Goal: Information Seeking & Learning: Learn about a topic

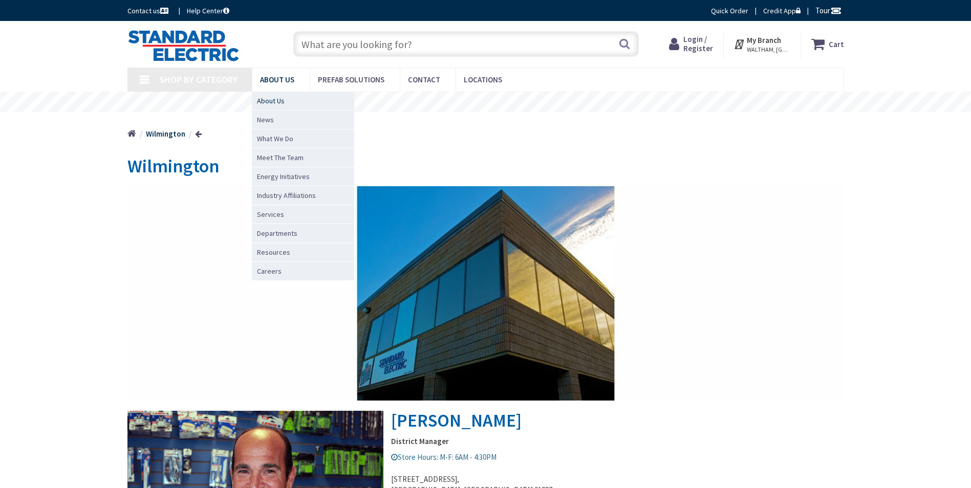
type input "[PERSON_NAME][GEOGRAPHIC_DATA], [STREET_ADDRESS]"
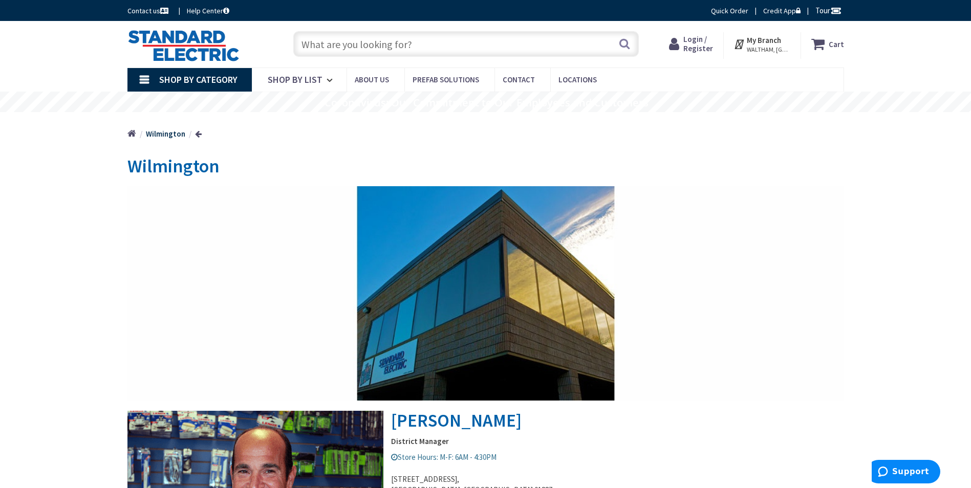
click at [134, 83] on link "Shop By Category" at bounding box center [189, 80] width 124 height 24
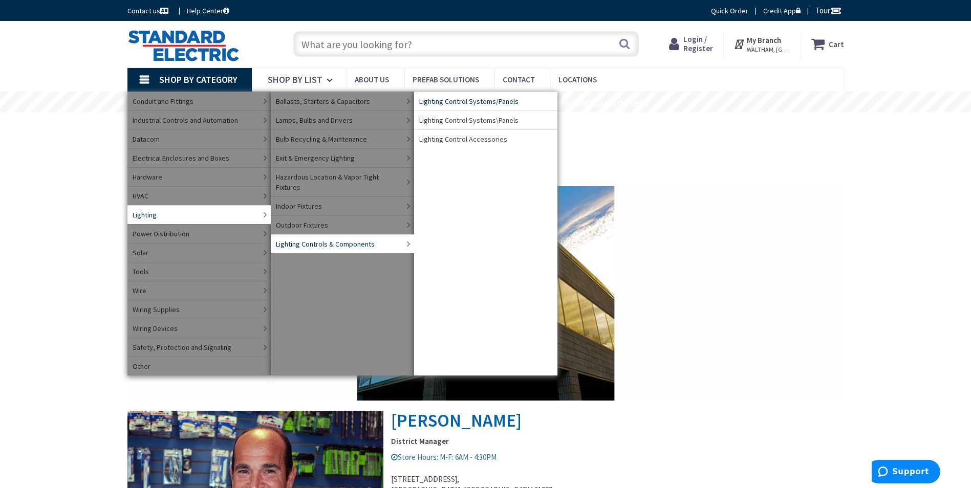
click at [487, 105] on span "Lighting Control Systems/Panels" at bounding box center [468, 101] width 99 height 10
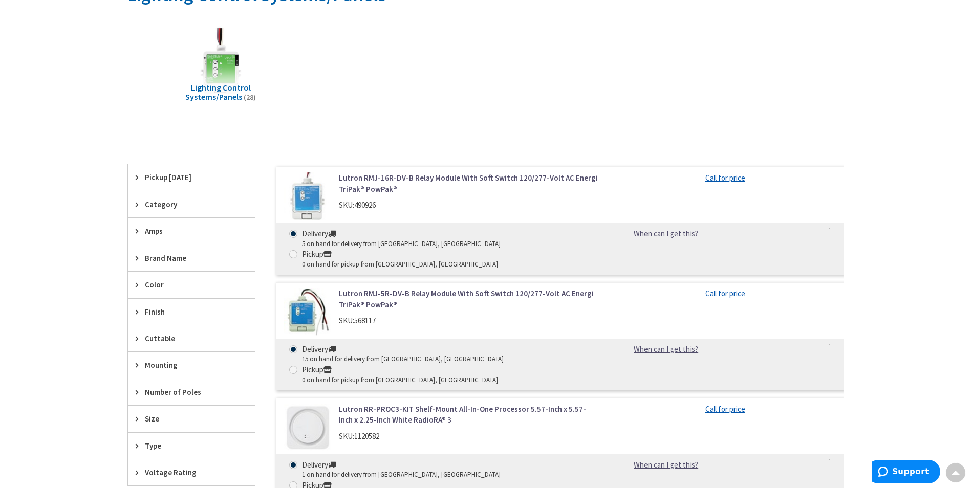
scroll to position [154, 0]
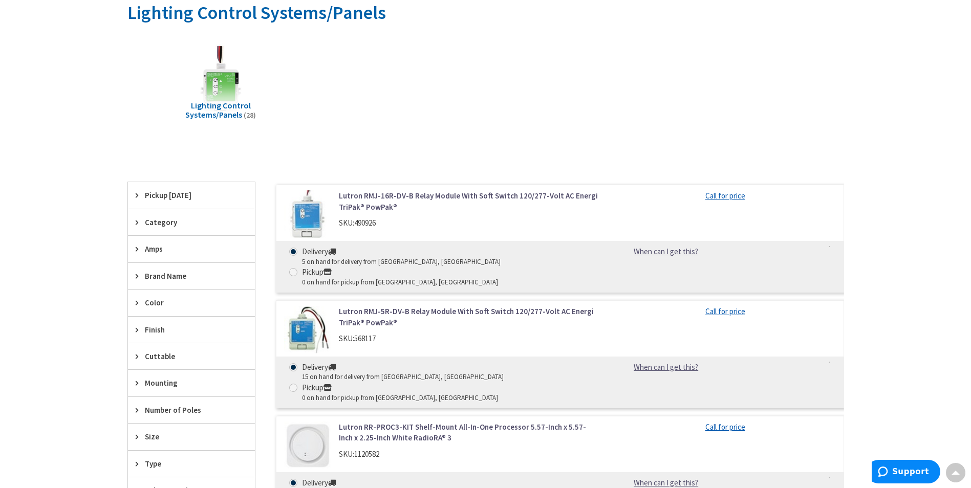
click at [149, 279] on span "Brand Name" at bounding box center [186, 276] width 83 height 11
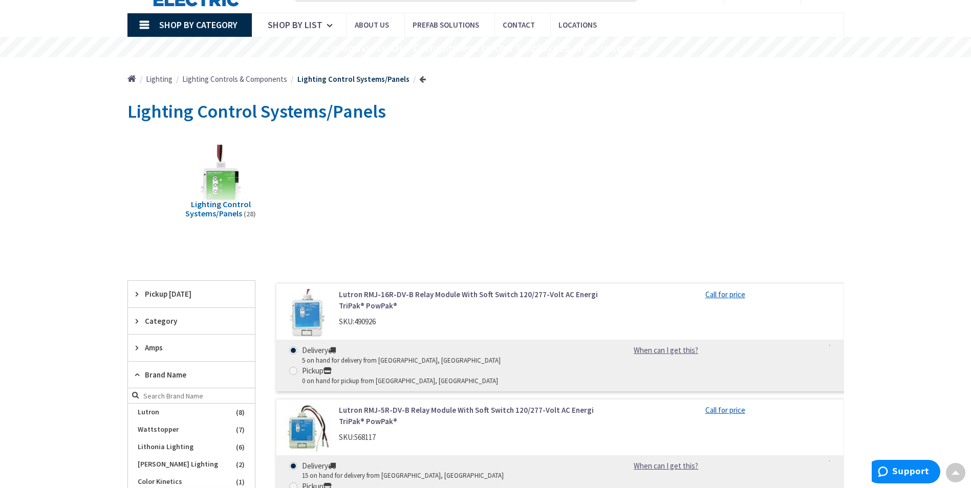
scroll to position [0, 0]
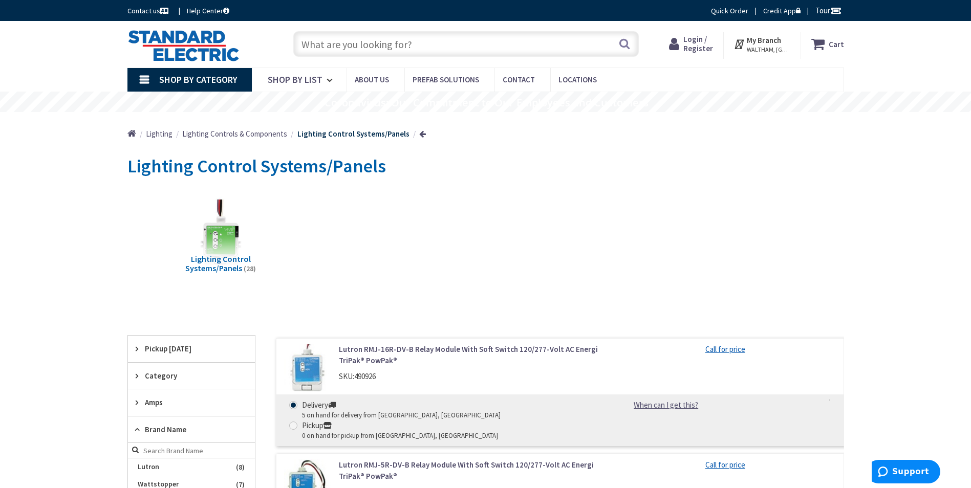
click at [256, 134] on span "Lighting Controls & Components" at bounding box center [234, 134] width 105 height 10
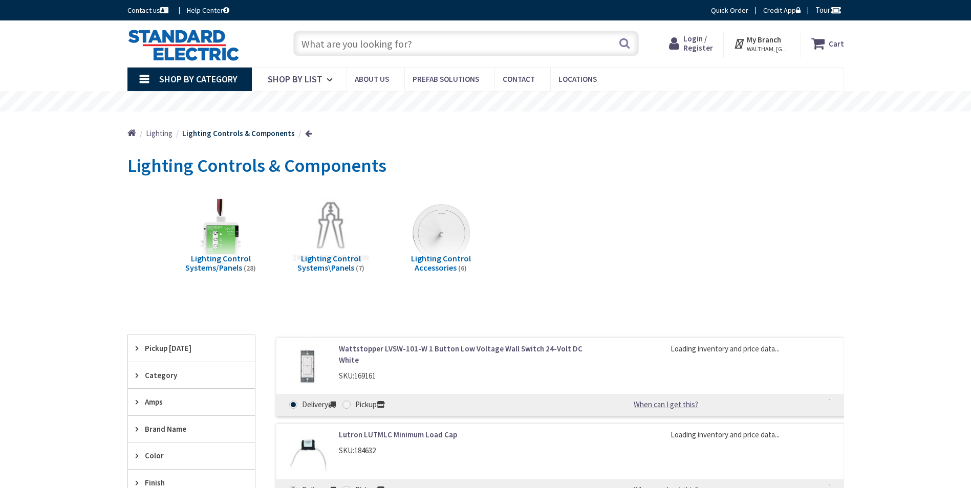
scroll to position [51, 0]
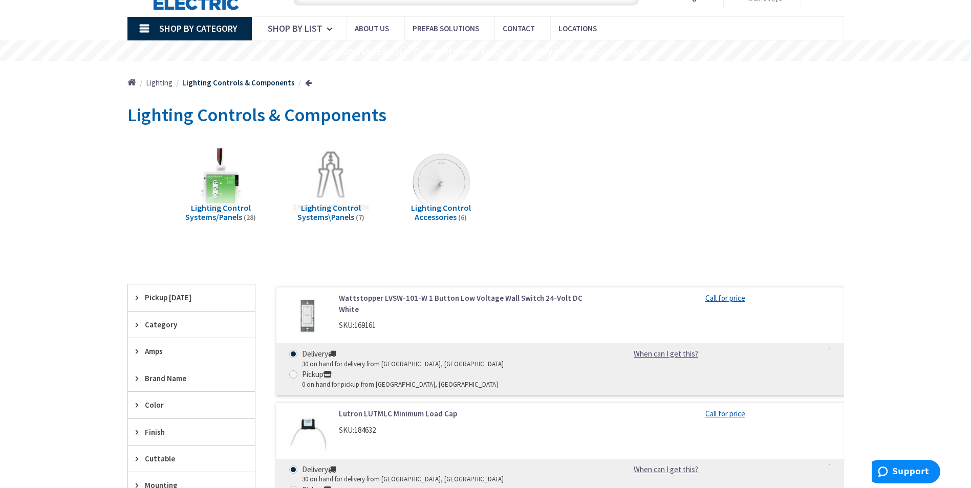
click at [151, 378] on span "Brand Name" at bounding box center [186, 378] width 83 height 11
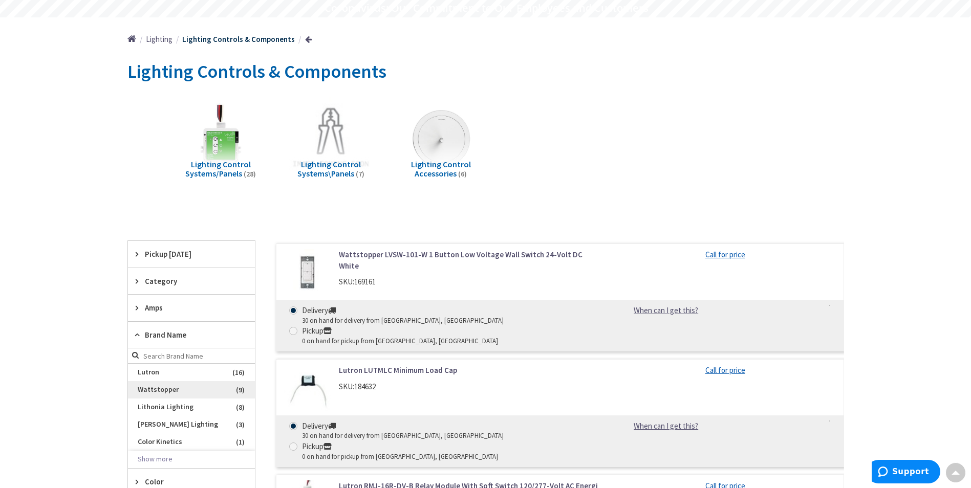
scroll to position [154, 0]
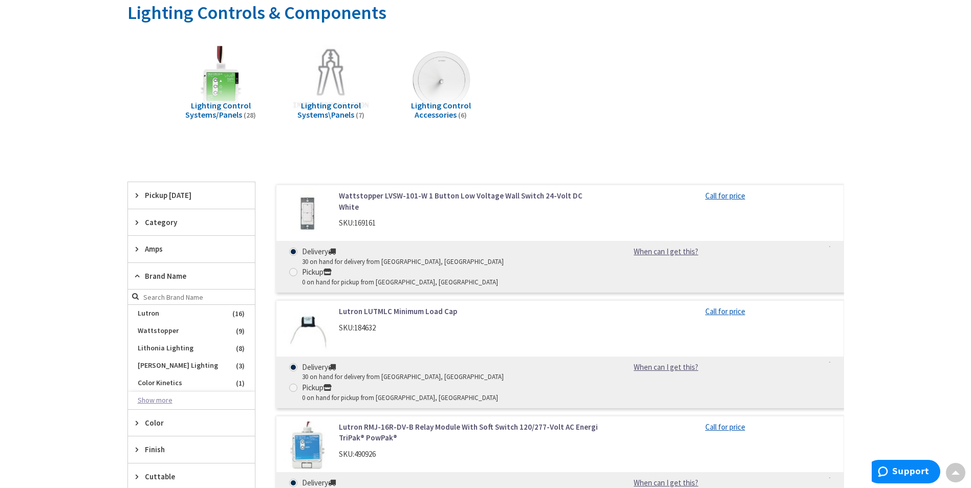
click at [163, 403] on button "Show more" at bounding box center [191, 400] width 127 height 17
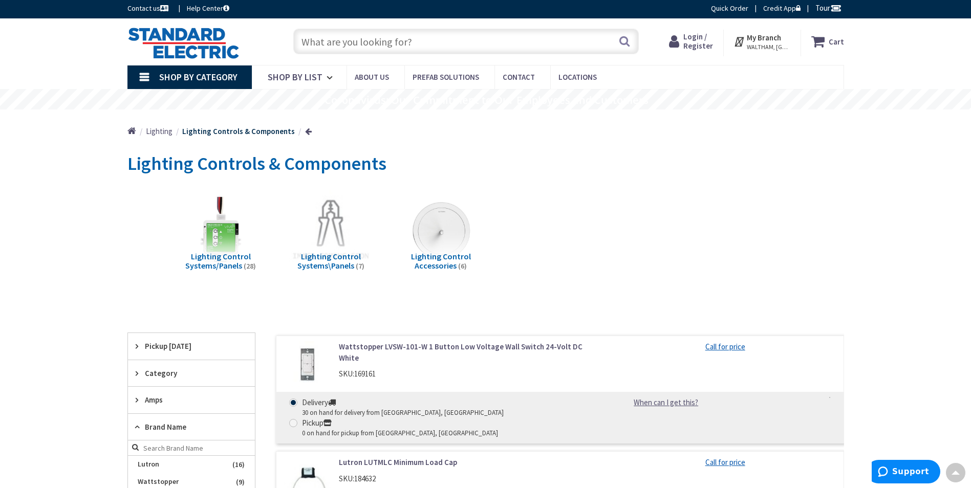
scroll to position [0, 0]
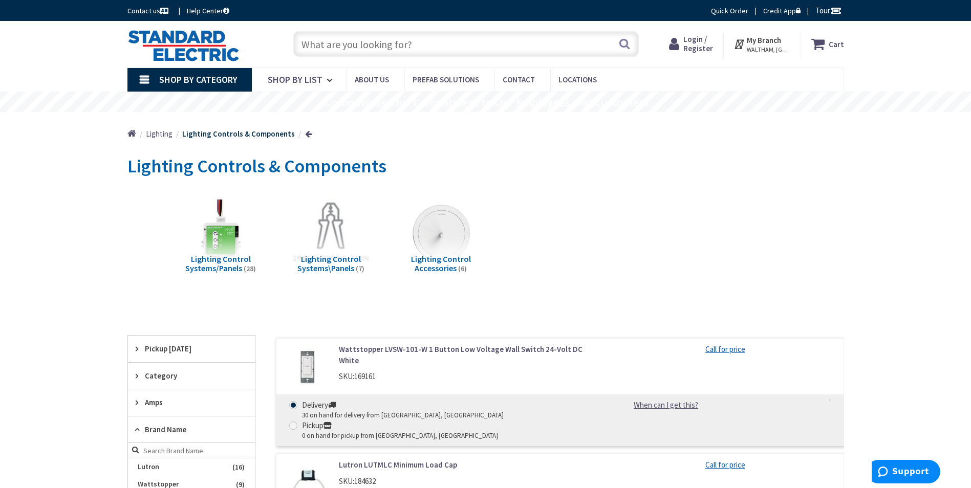
click at [341, 261] on span "Lighting Control Systems\Panels" at bounding box center [328, 263] width 63 height 19
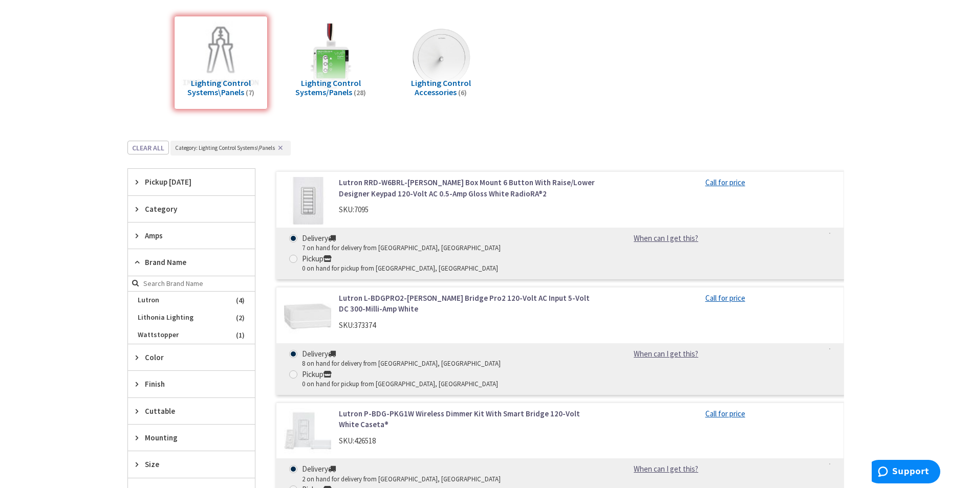
scroll to position [307, 0]
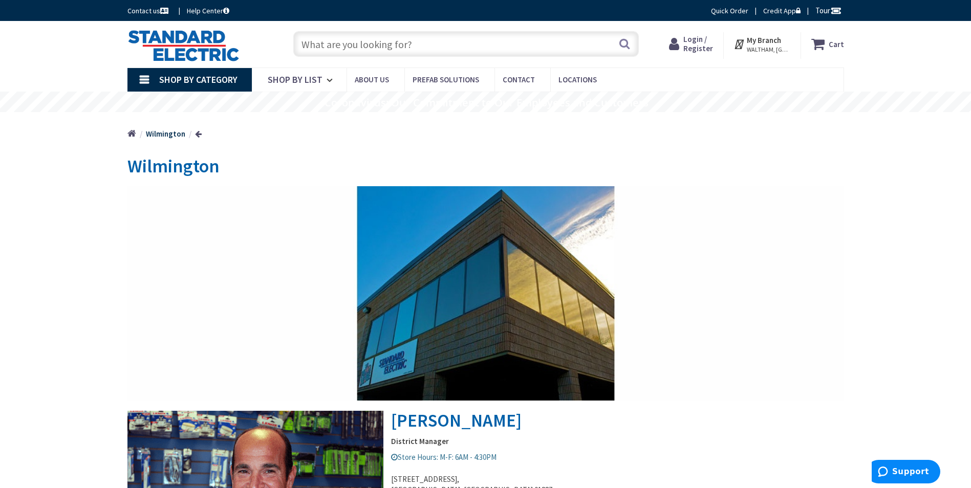
click at [430, 56] on input "text" at bounding box center [465, 44] width 345 height 26
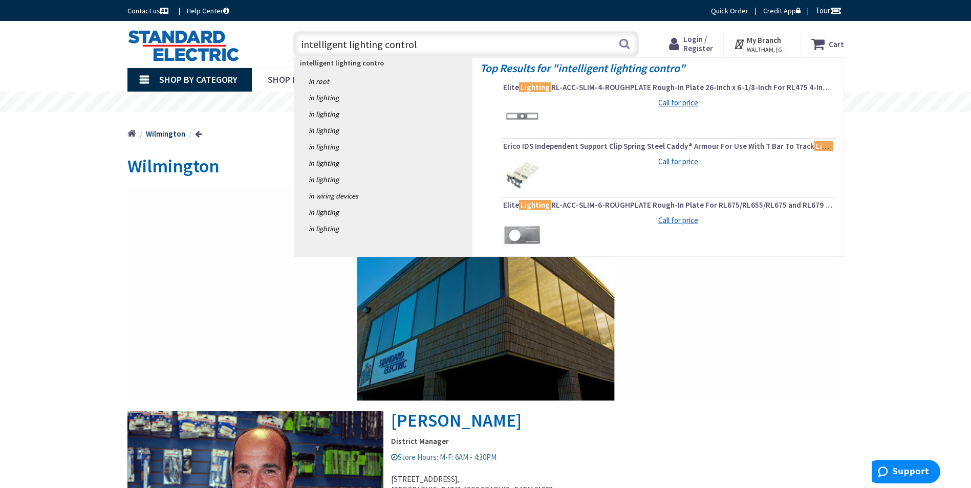
type input "intelligent lighting controls"
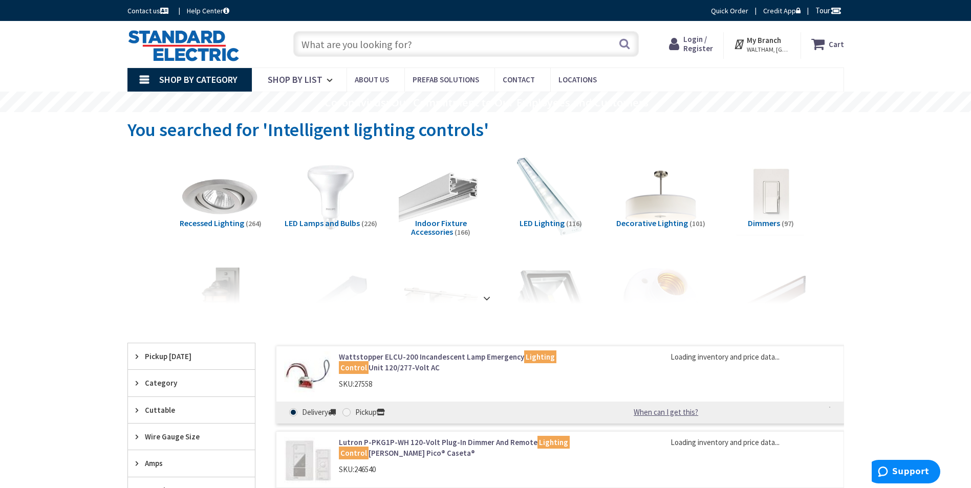
drag, startPoint x: 430, startPoint y: 42, endPoint x: 115, endPoint y: 28, distance: 315.5
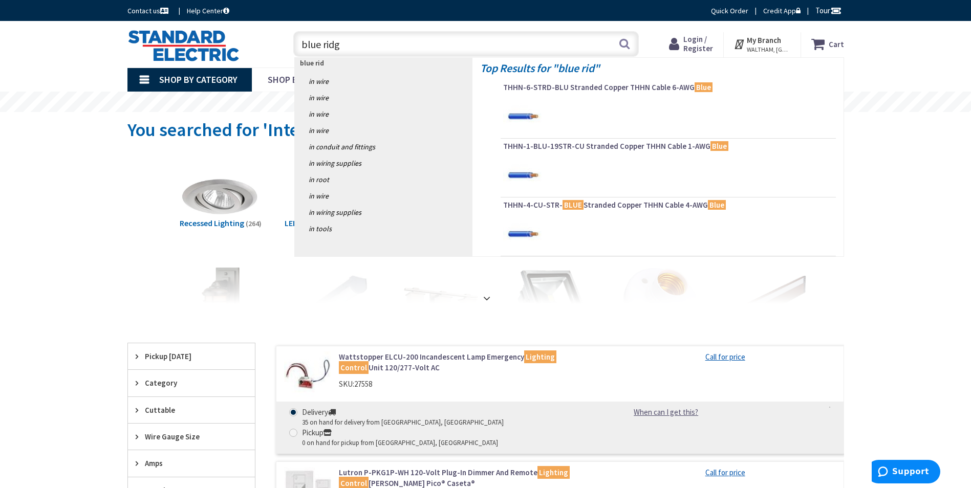
type input "blue ridge"
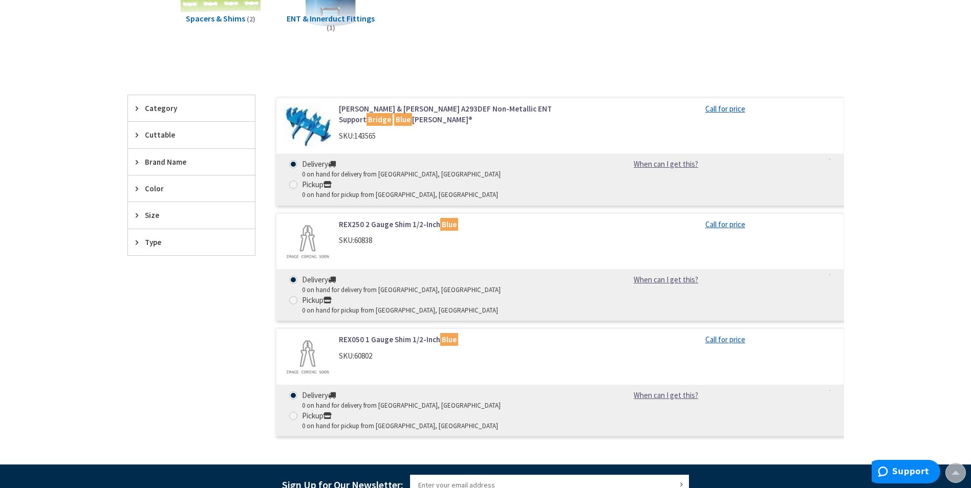
scroll to position [51, 0]
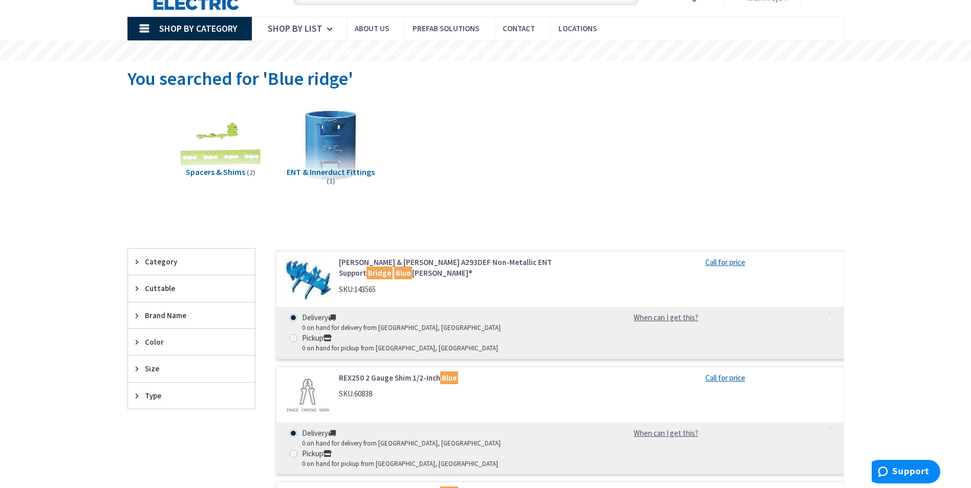
click at [160, 313] on span "Brand Name" at bounding box center [186, 315] width 83 height 11
click at [161, 313] on span "Brand Name" at bounding box center [186, 315] width 83 height 11
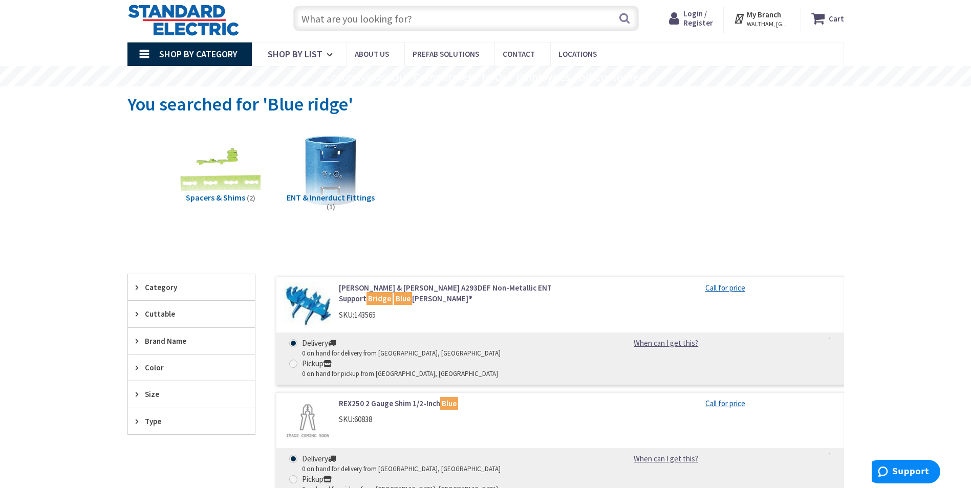
scroll to position [0, 0]
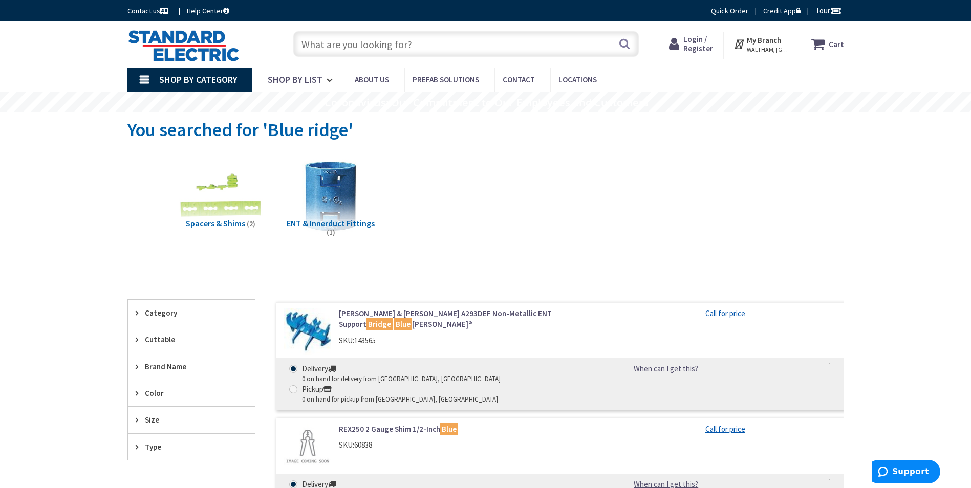
click at [172, 74] on span "Shop By Category" at bounding box center [198, 80] width 78 height 12
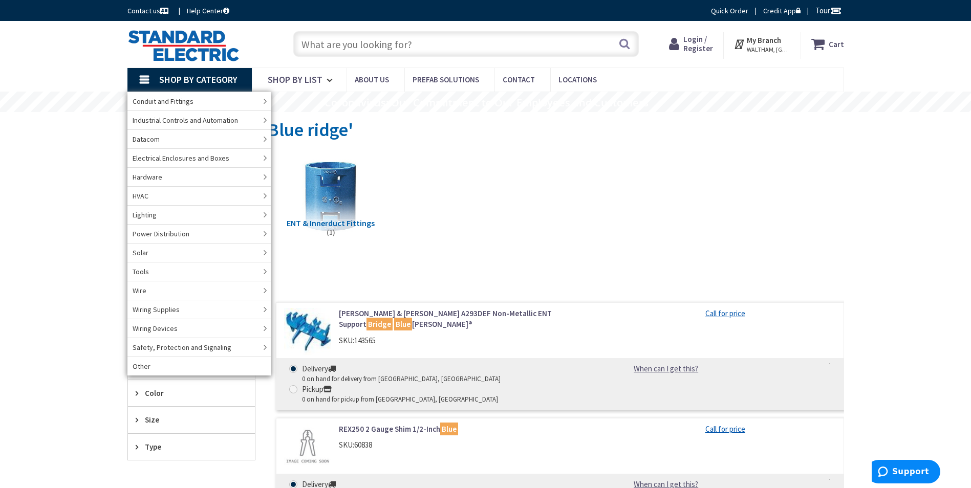
click at [55, 54] on div "Skip to Content Toggle Nav Search Cart My Cart Close" at bounding box center [485, 44] width 971 height 47
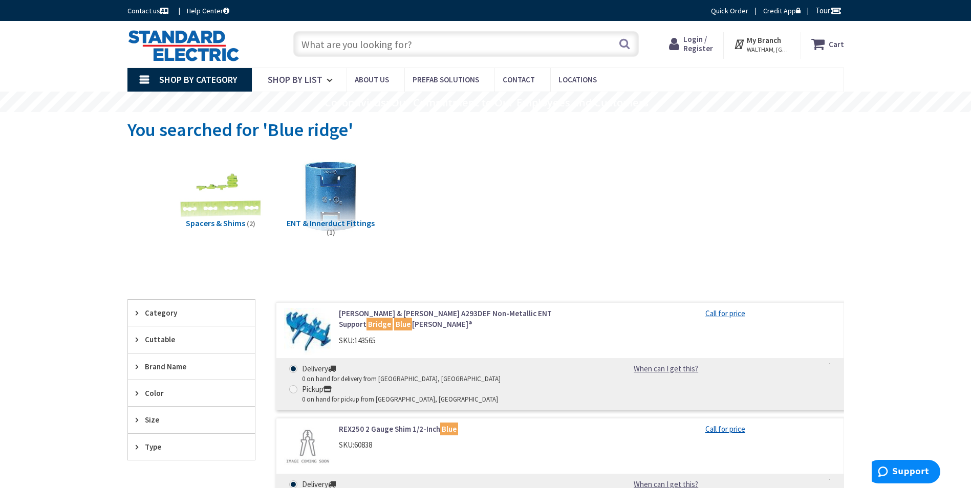
click at [746, 45] on icon at bounding box center [739, 44] width 13 height 18
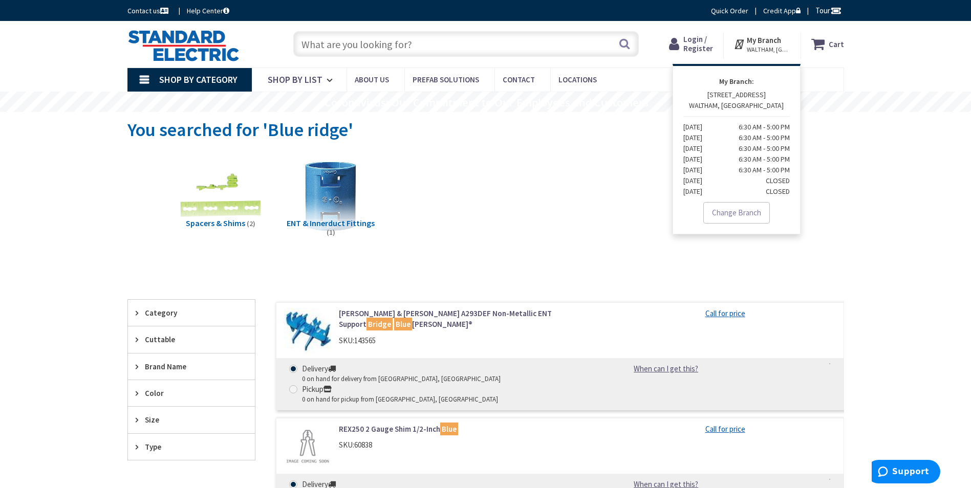
click at [757, 35] on span "My Branch [GEOGRAPHIC_DATA], [GEOGRAPHIC_DATA]" at bounding box center [768, 44] width 43 height 18
